Goal: Navigation & Orientation: Find specific page/section

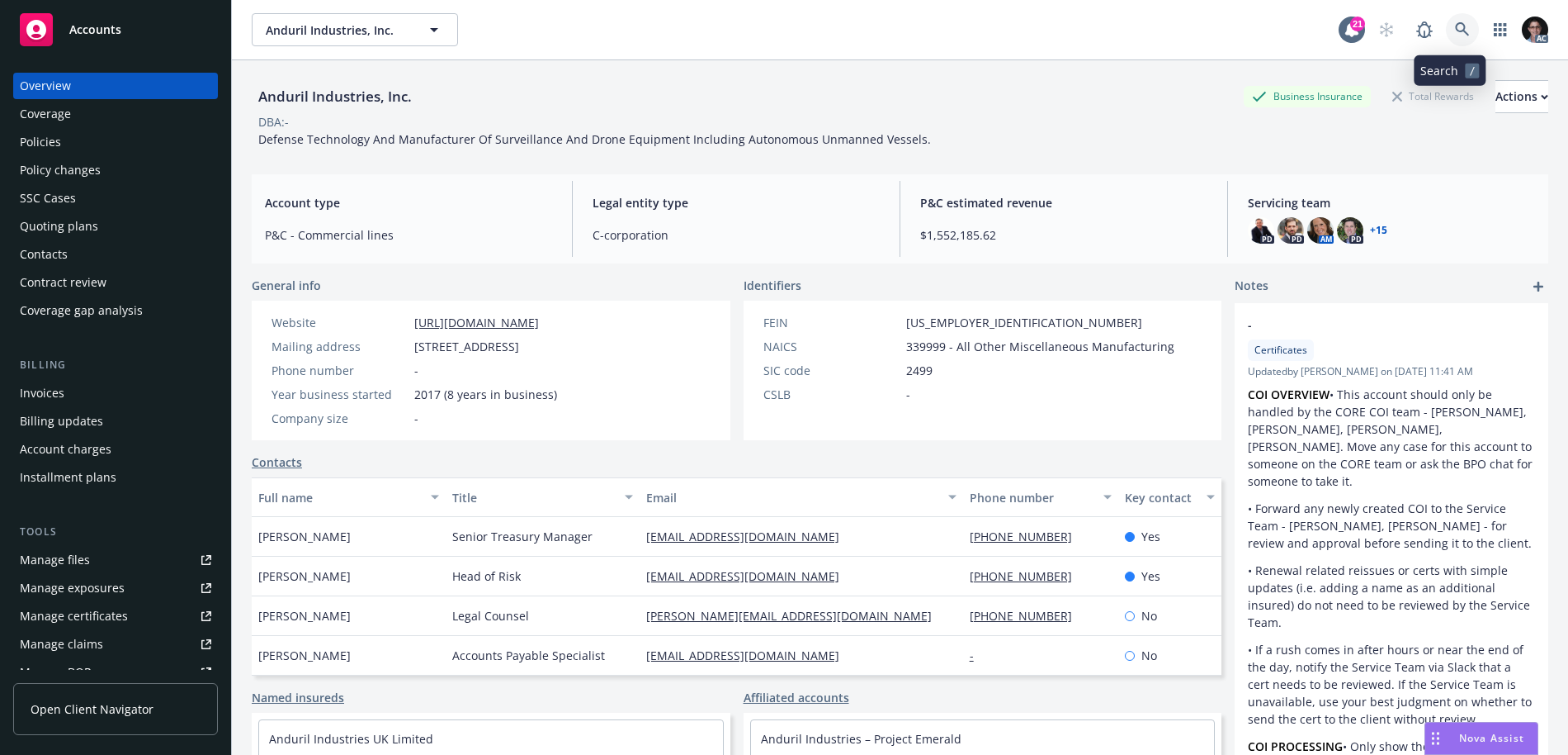
click at [1456, 27] on icon at bounding box center [1463, 30] width 15 height 15
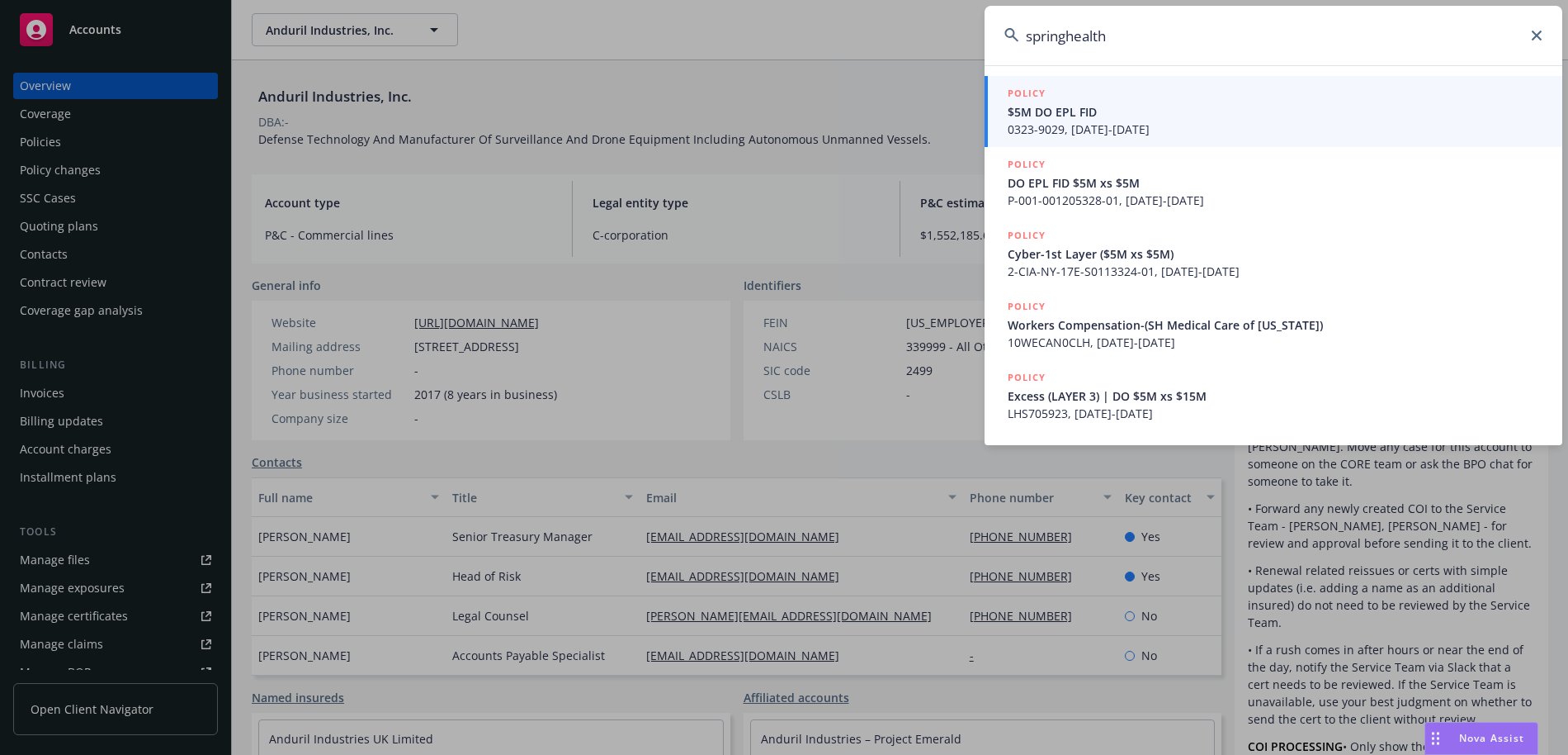
click at [1066, 34] on input "springhealth" at bounding box center [1274, 35] width 578 height 60
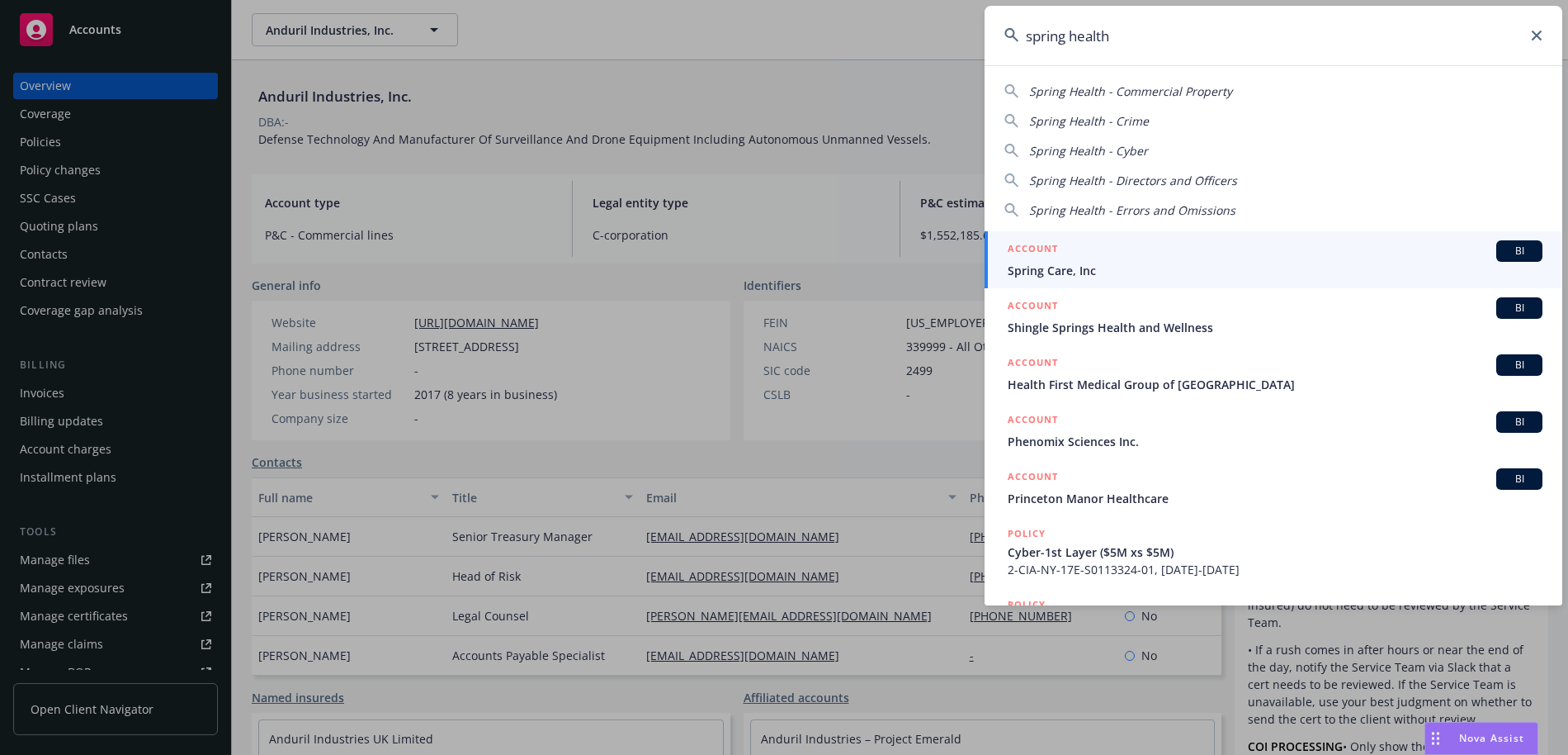
click at [1225, 97] on span "Spring Health - Commercial Property" at bounding box center [1131, 90] width 203 height 16
type input "Spring Health - Commercial Property"
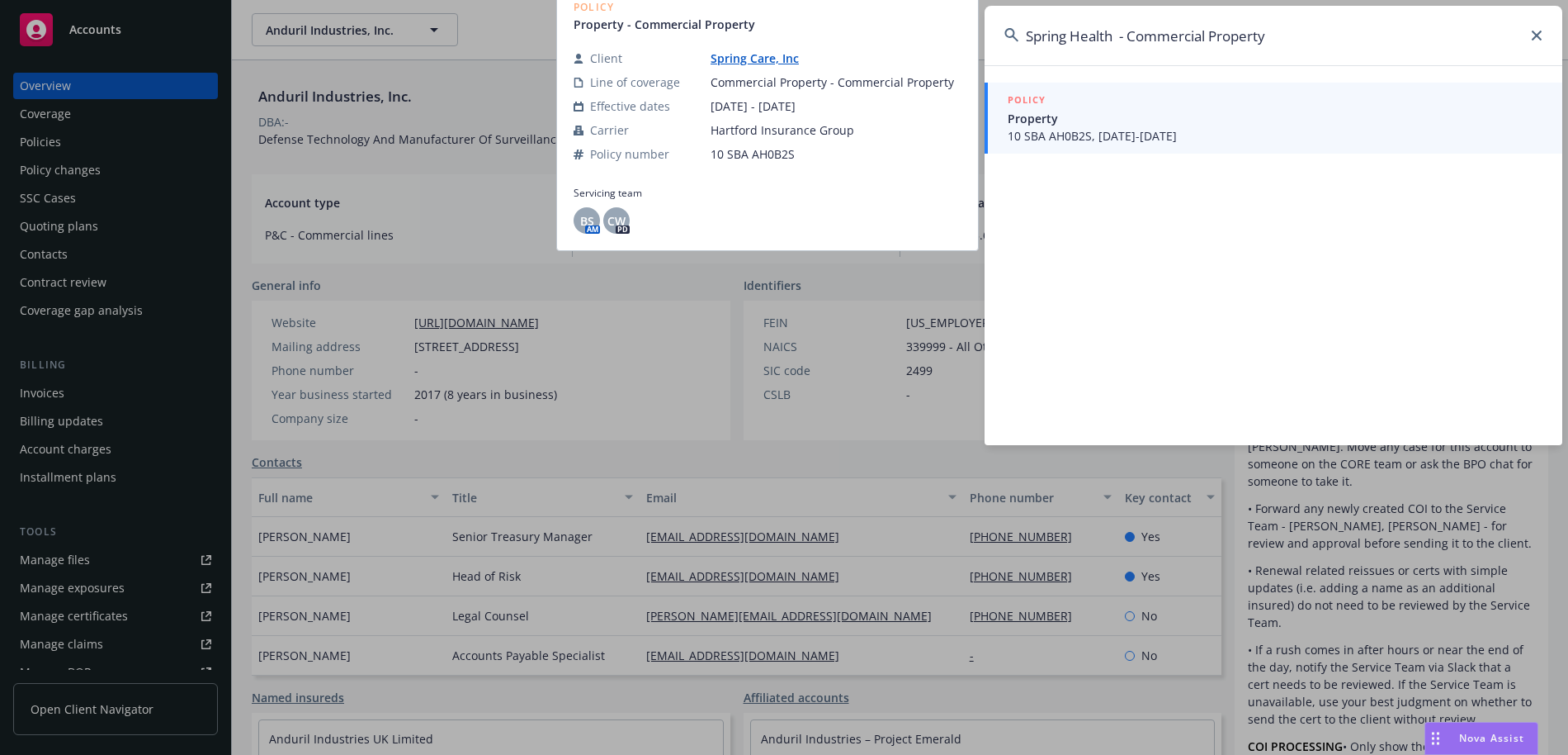
click at [1194, 132] on span "10 SBA AH0B2S, [DATE]-[DATE]" at bounding box center [1275, 135] width 535 height 18
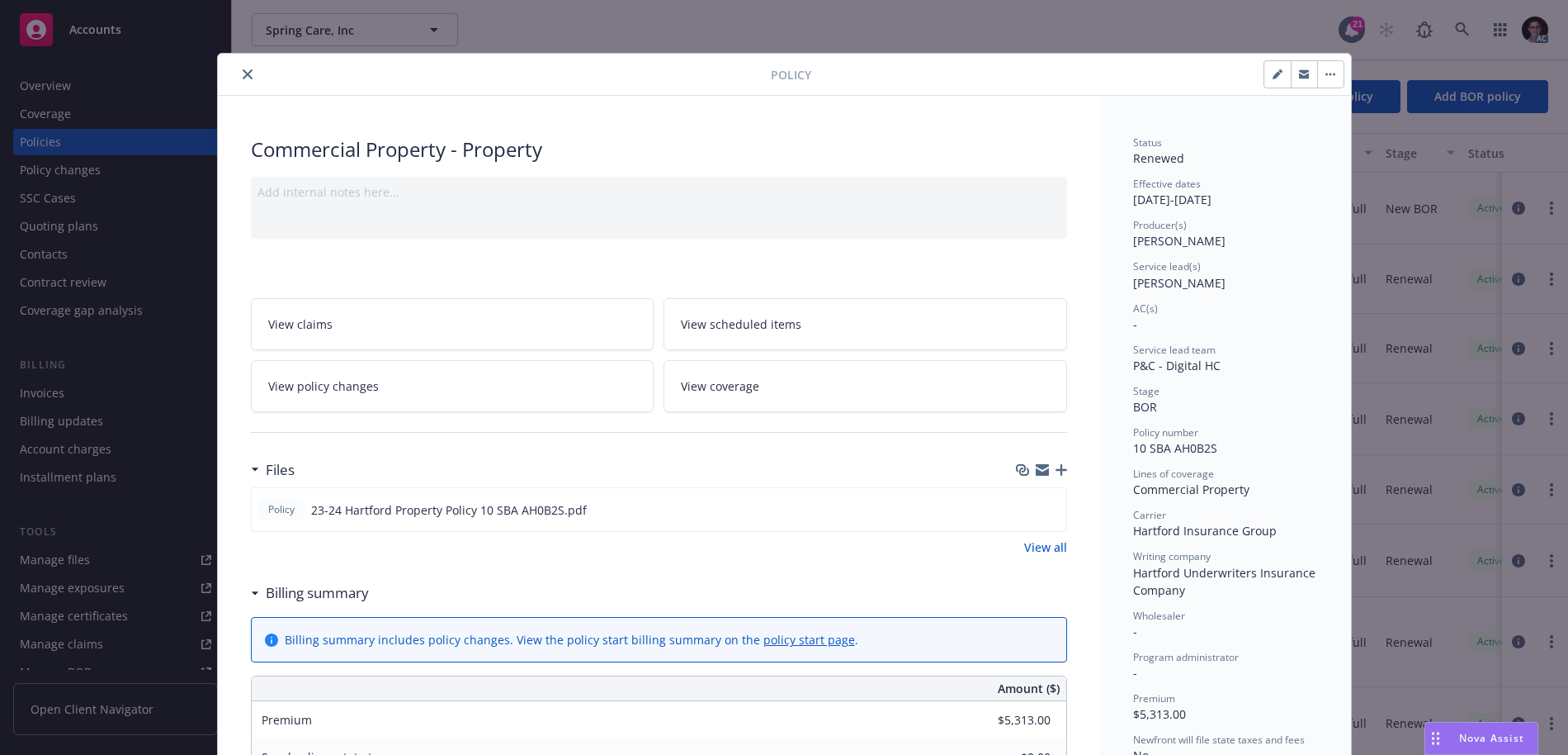
click at [242, 75] on icon "close" at bounding box center [247, 74] width 10 height 10
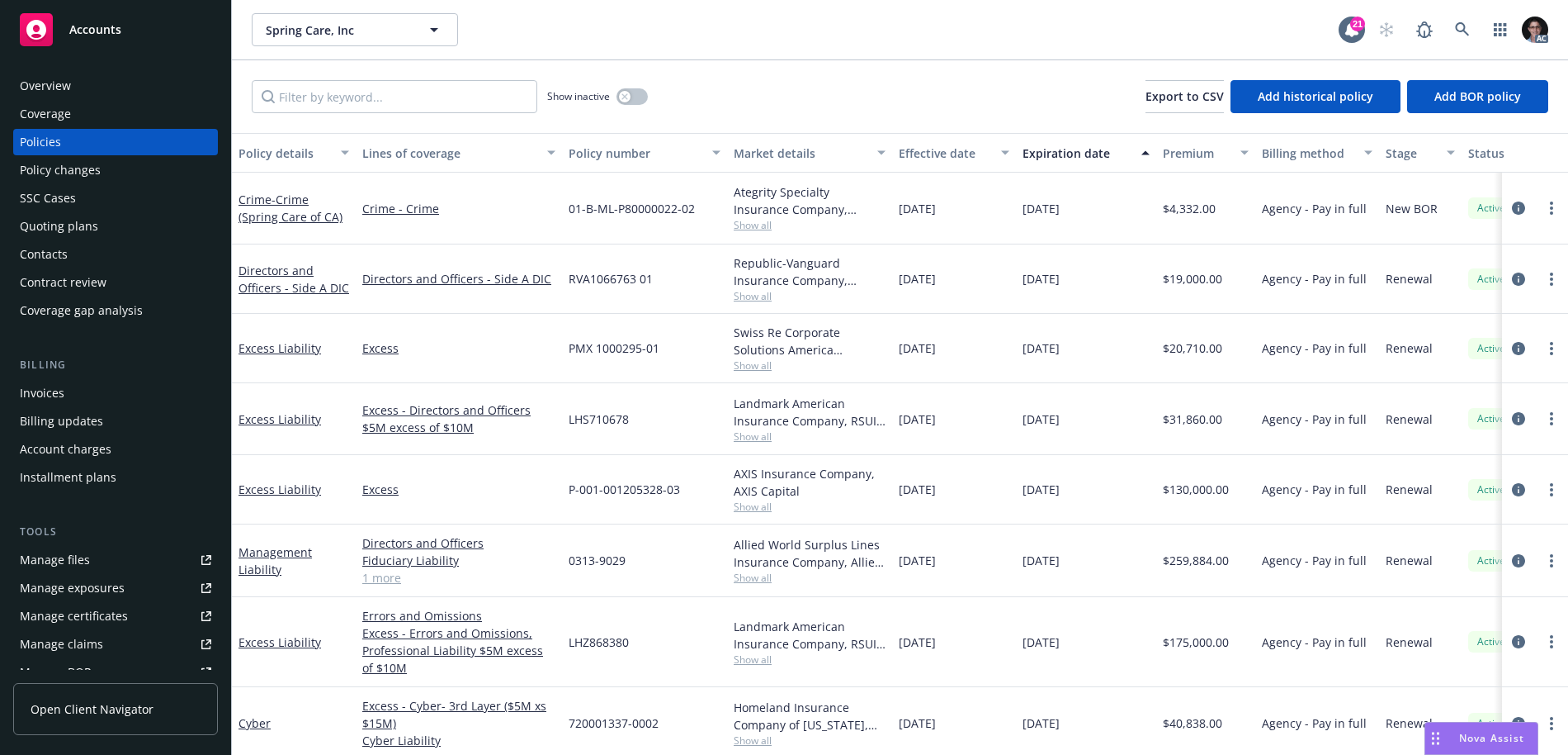
click at [104, 89] on div "Overview" at bounding box center [116, 86] width 192 height 26
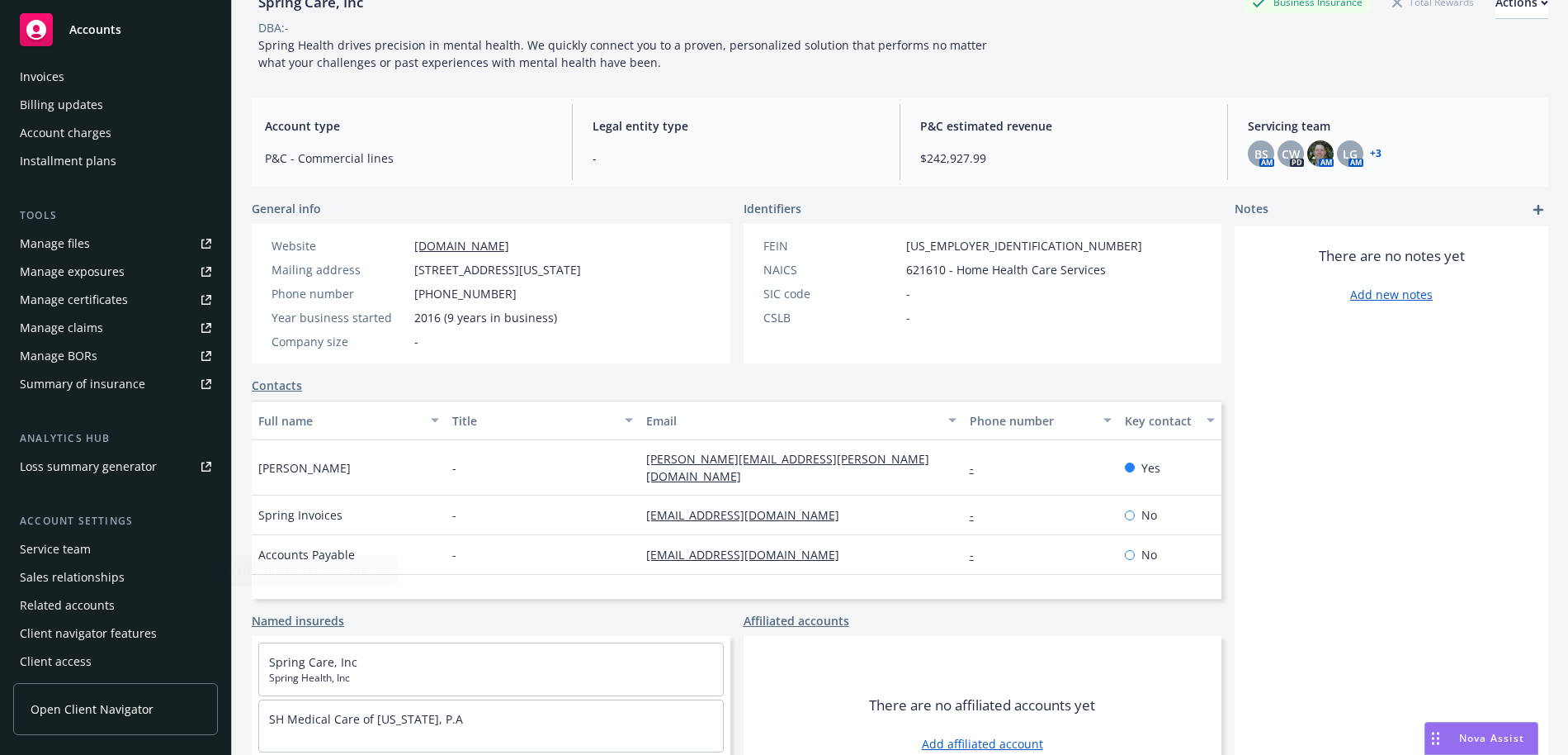
scroll to position [322, 0]
click at [83, 714] on span "Open Client Navigator" at bounding box center [92, 708] width 123 height 18
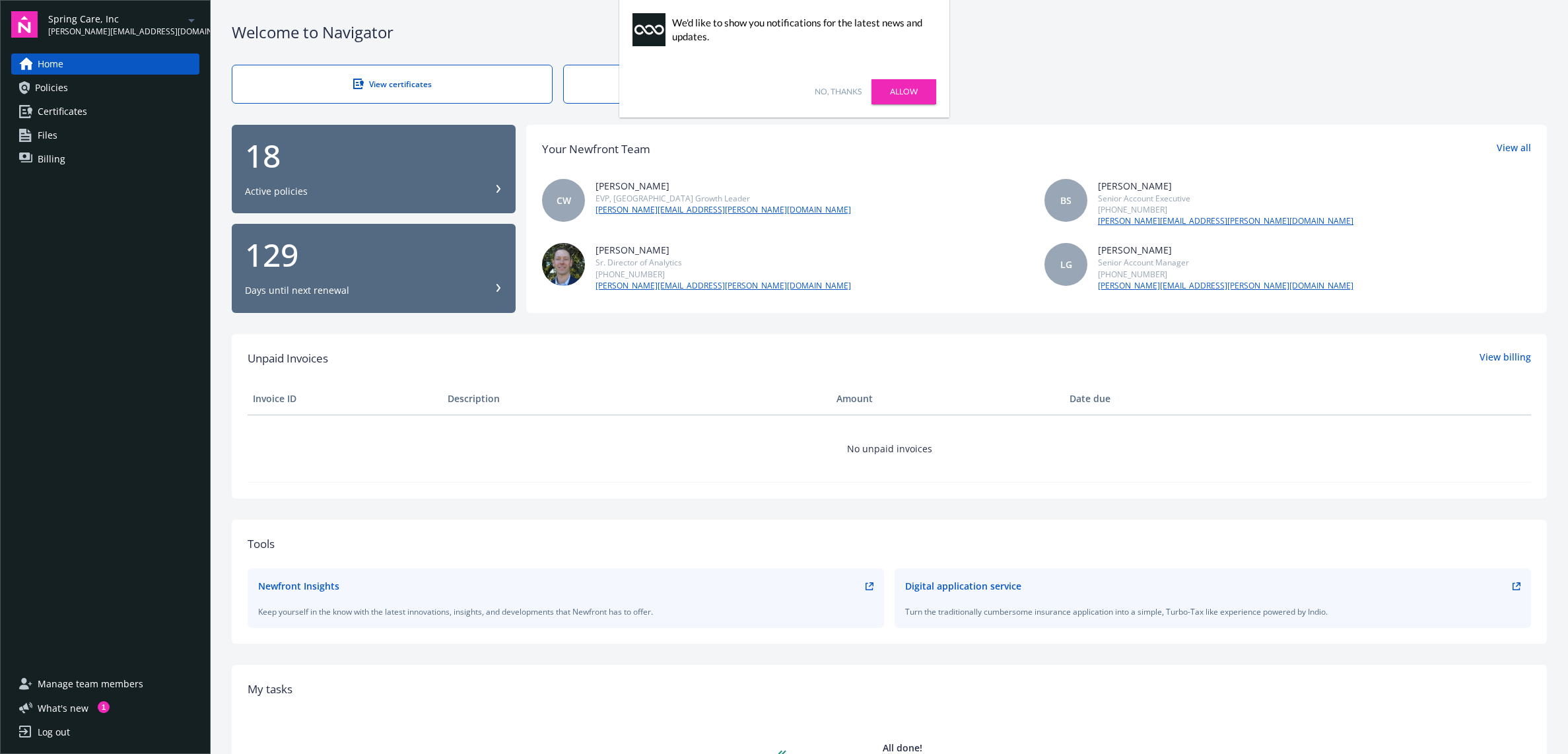
click at [898, 84] on link "Allow" at bounding box center [903, 92] width 65 height 25
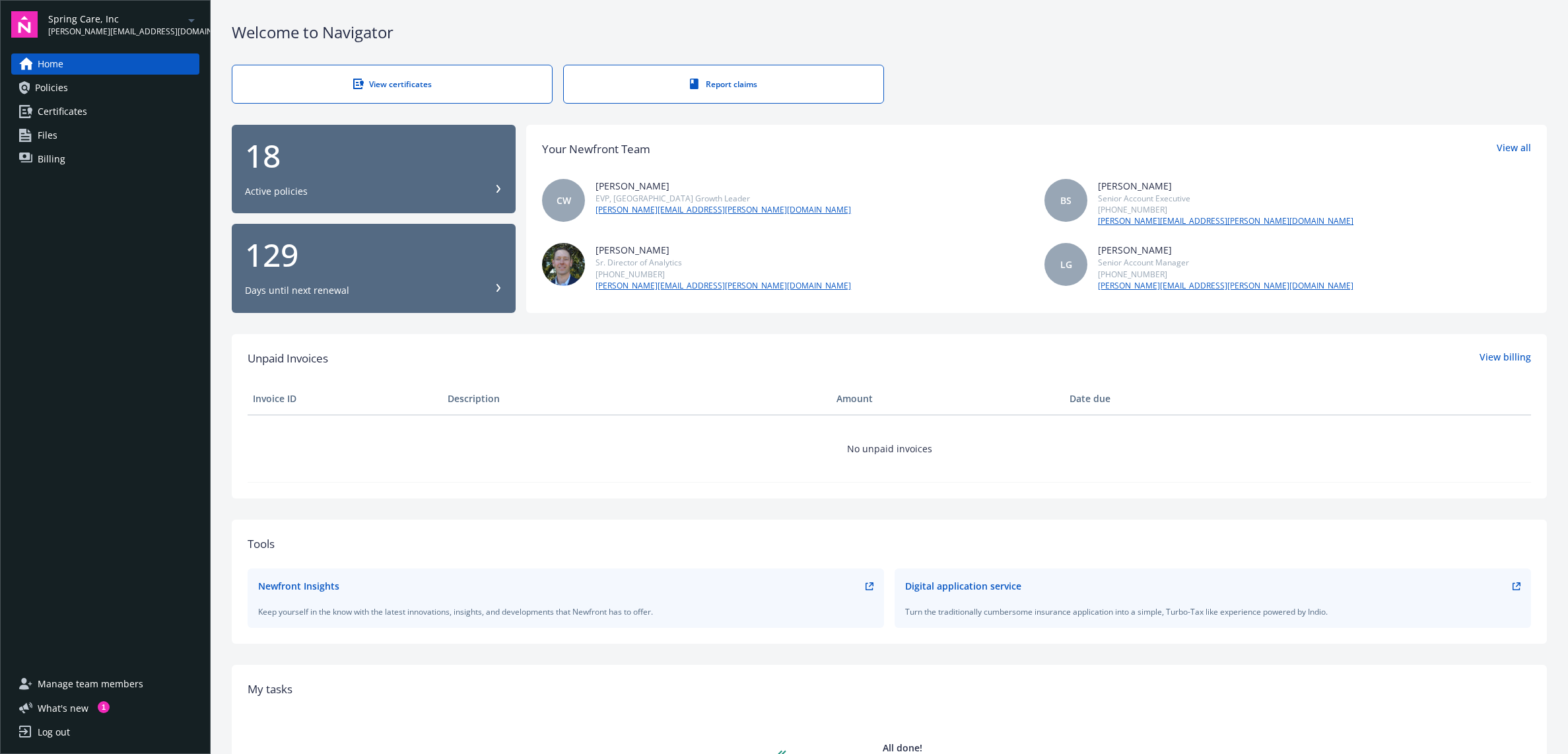
click at [996, 66] on div "View certificates Report claims" at bounding box center [889, 84] width 1315 height 39
click at [50, 89] on span "Policies" at bounding box center [51, 88] width 33 height 21
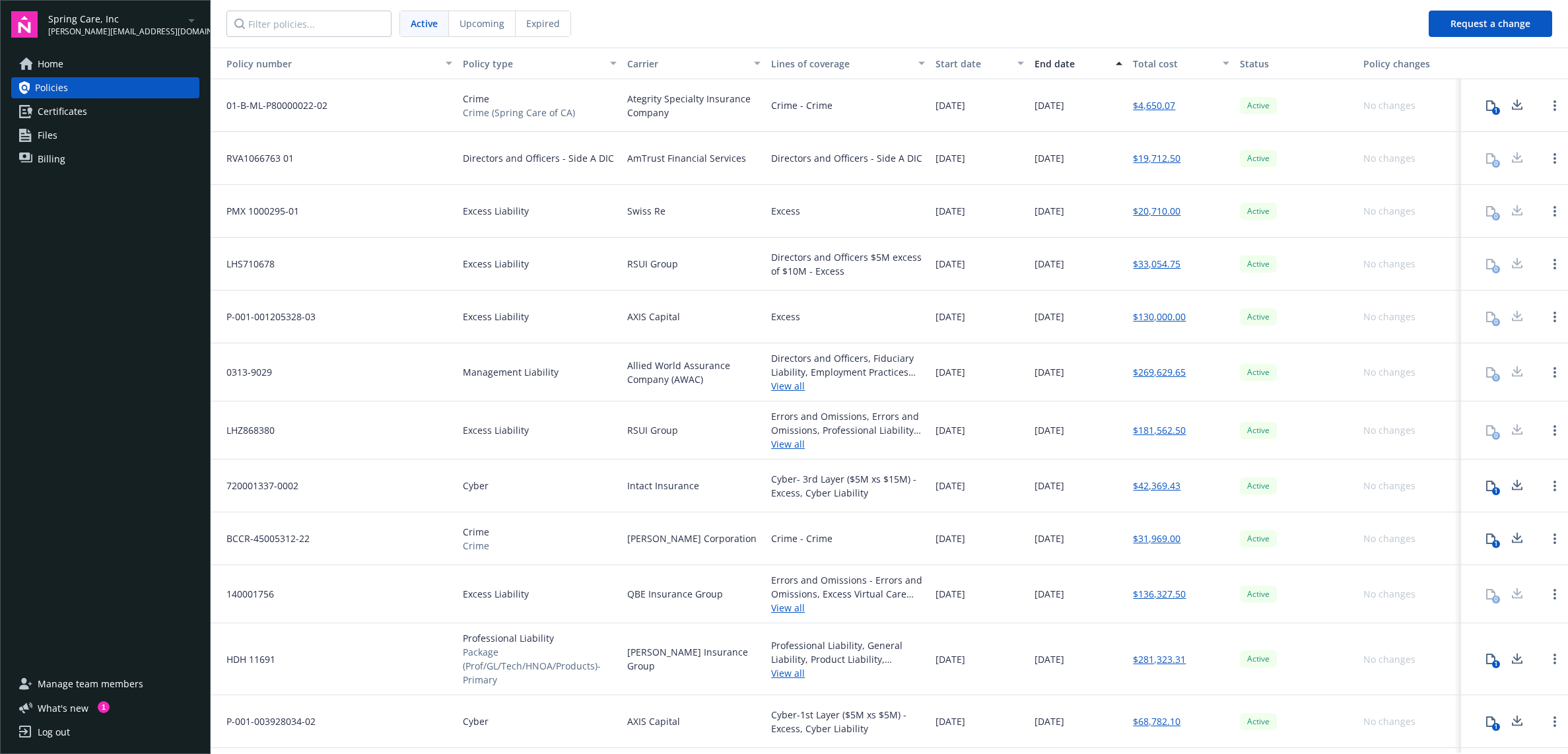
click at [59, 112] on span "Certificates" at bounding box center [62, 112] width 49 height 21
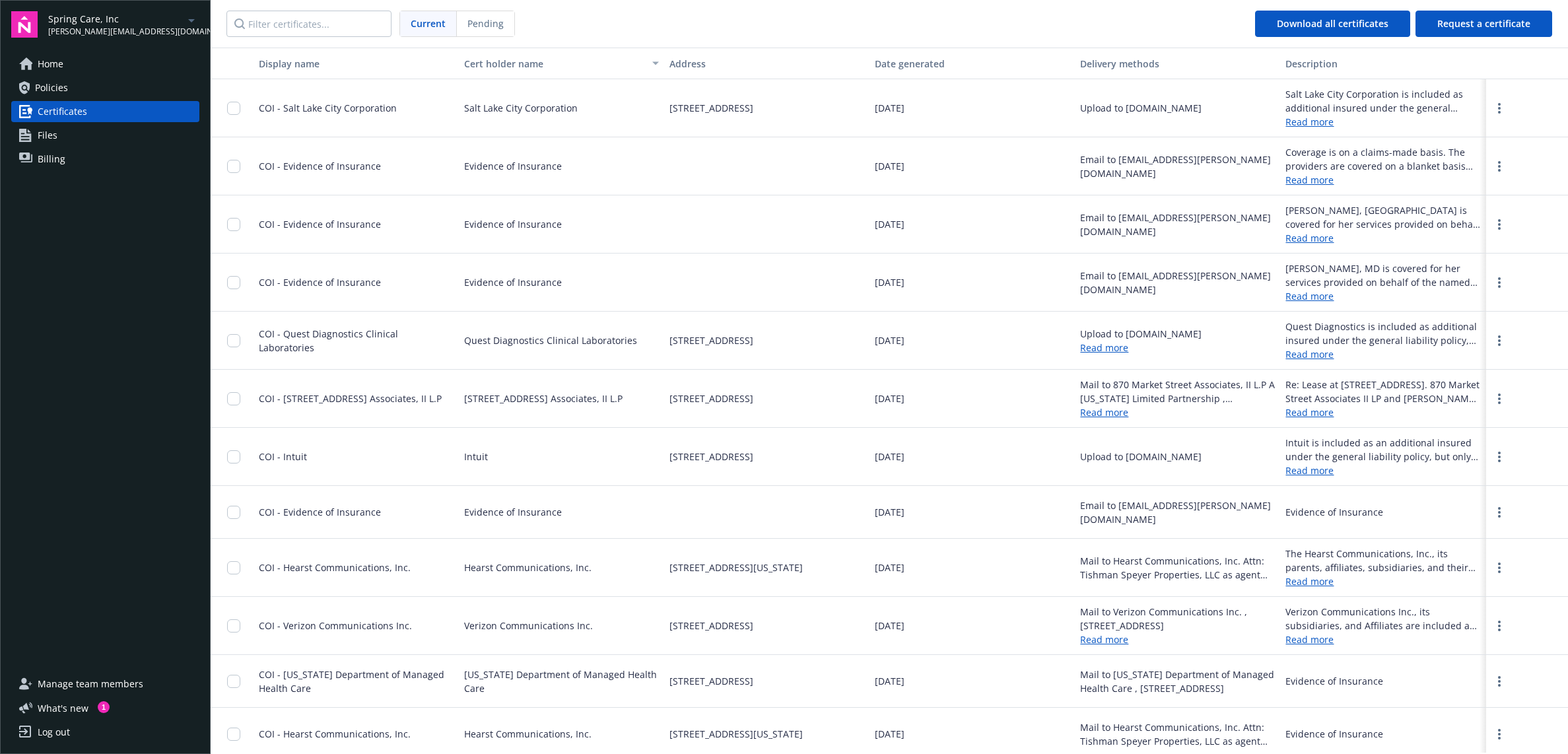
click at [66, 136] on link "Files" at bounding box center [105, 135] width 188 height 21
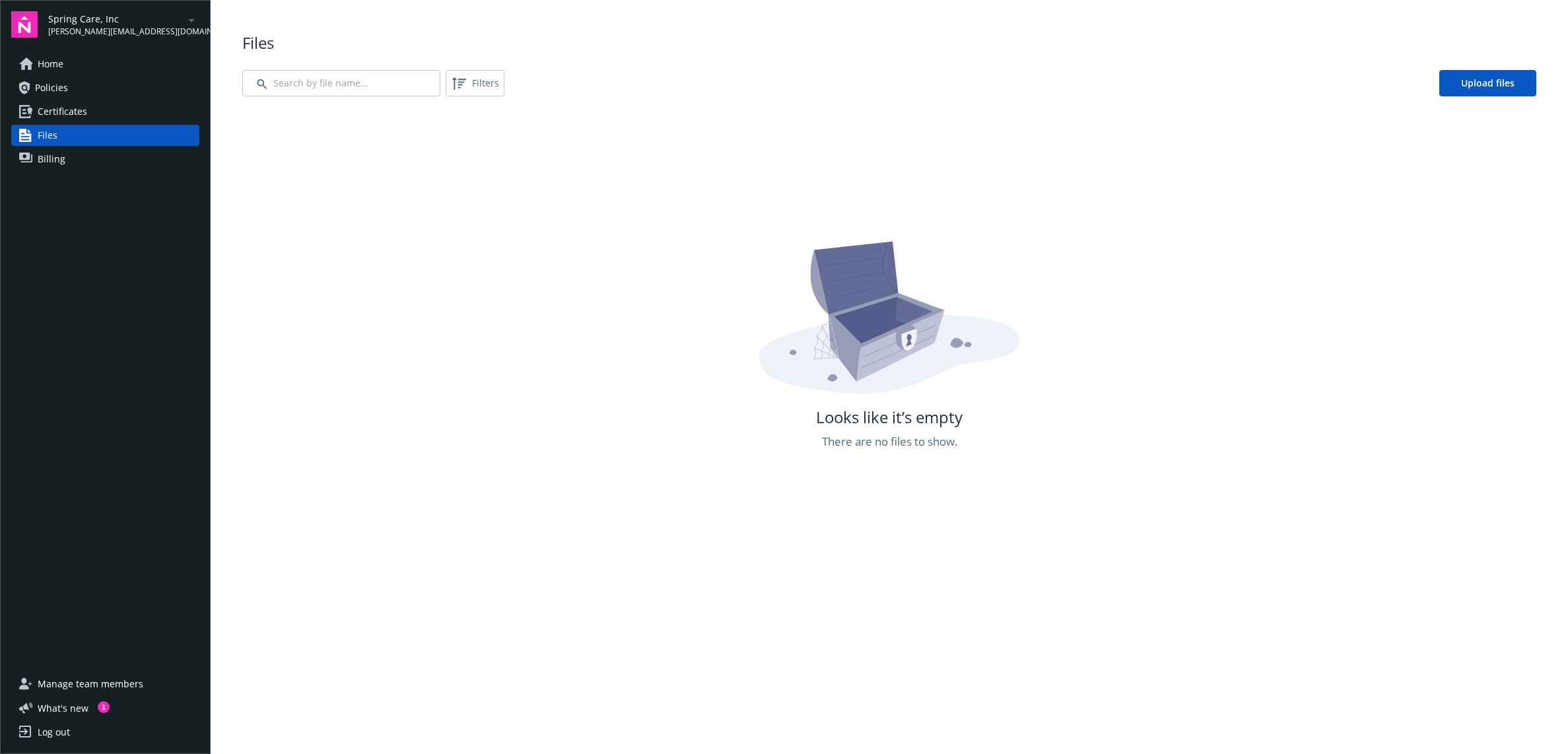
click at [53, 69] on span "Home" at bounding box center [50, 64] width 26 height 21
